Goal: Task Accomplishment & Management: Manage account settings

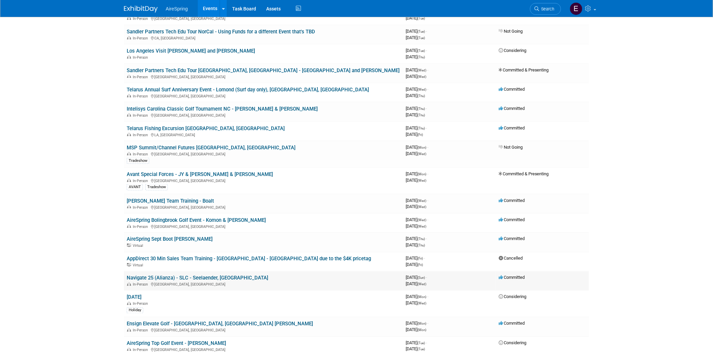
scroll to position [299, 0]
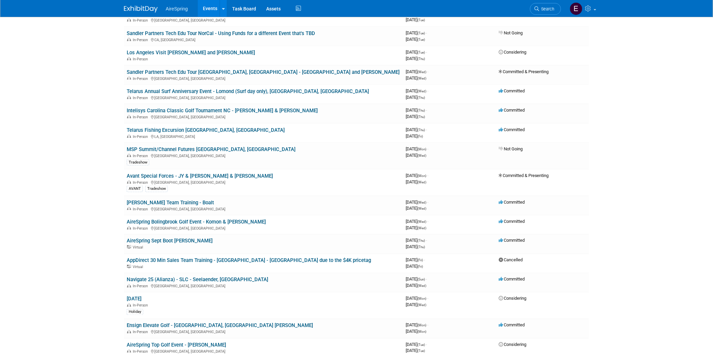
click at [199, 219] on link "AireSpring Bolingbrook Golf Event - Komon & [PERSON_NAME]" at bounding box center [196, 222] width 139 height 6
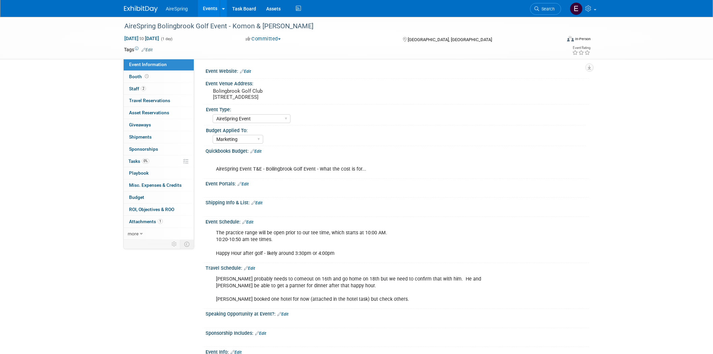
select select "AireSpring Event"
select select "Marketing"
drag, startPoint x: 123, startPoint y: 23, endPoint x: 226, endPoint y: 27, distance: 102.8
click at [226, 27] on div "AireSpring Bolingbrook Golf Event - Komon & [PERSON_NAME]" at bounding box center [336, 26] width 429 height 12
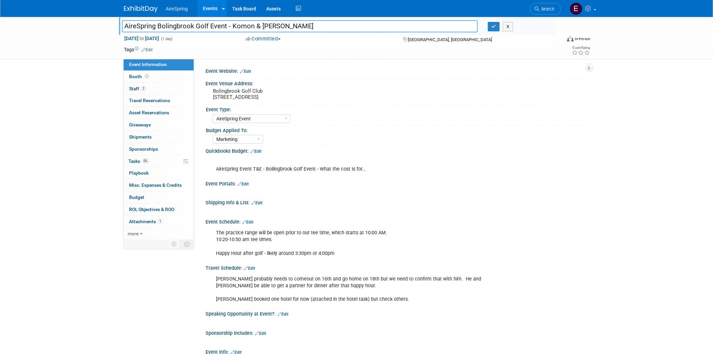
drag, startPoint x: 123, startPoint y: 25, endPoint x: 218, endPoint y: 49, distance: 98.0
click at [224, 26] on input "AireSpring Bolingbrook Golf Event - Komon & [PERSON_NAME]" at bounding box center [300, 26] width 356 height 12
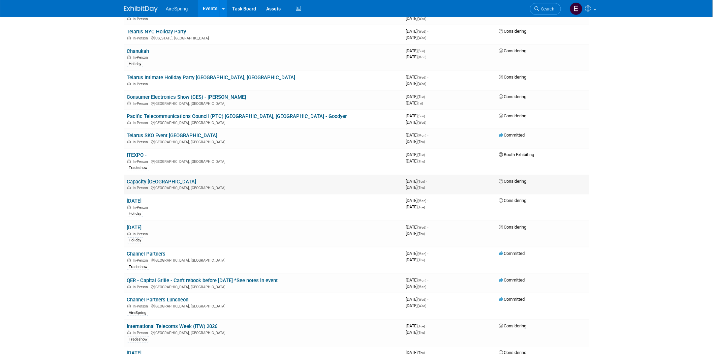
scroll to position [1235, 0]
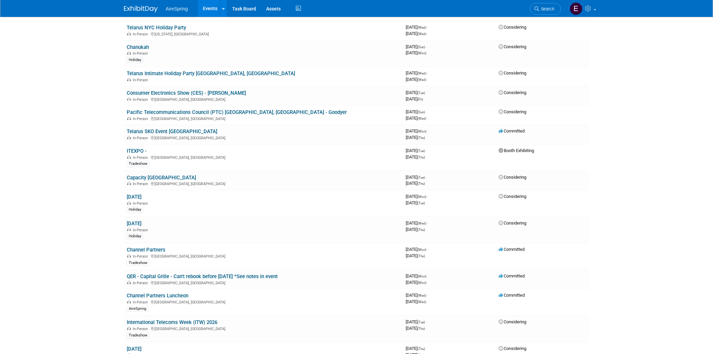
click at [156, 292] on link "Channel Partners Luncheon" at bounding box center [158, 295] width 62 height 6
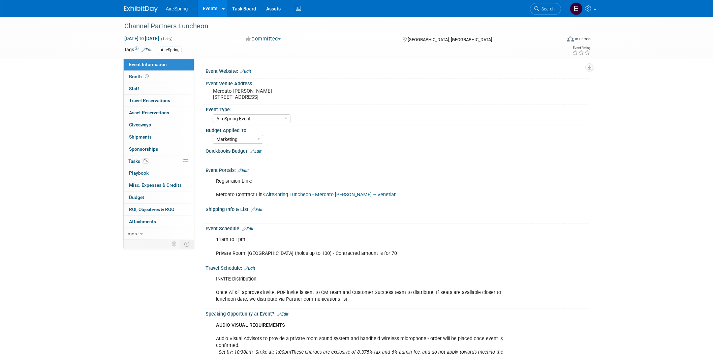
select select "AireSpring Event"
select select "Marketing"
click at [282, 193] on link "AireSpring Luncheon - Mercato Della Pescheria – Venetian" at bounding box center [331, 195] width 131 height 6
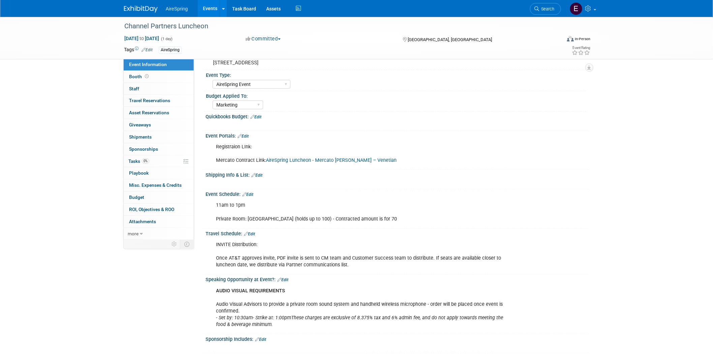
scroll to position [75, 0]
